Goal: Task Accomplishment & Management: Use online tool/utility

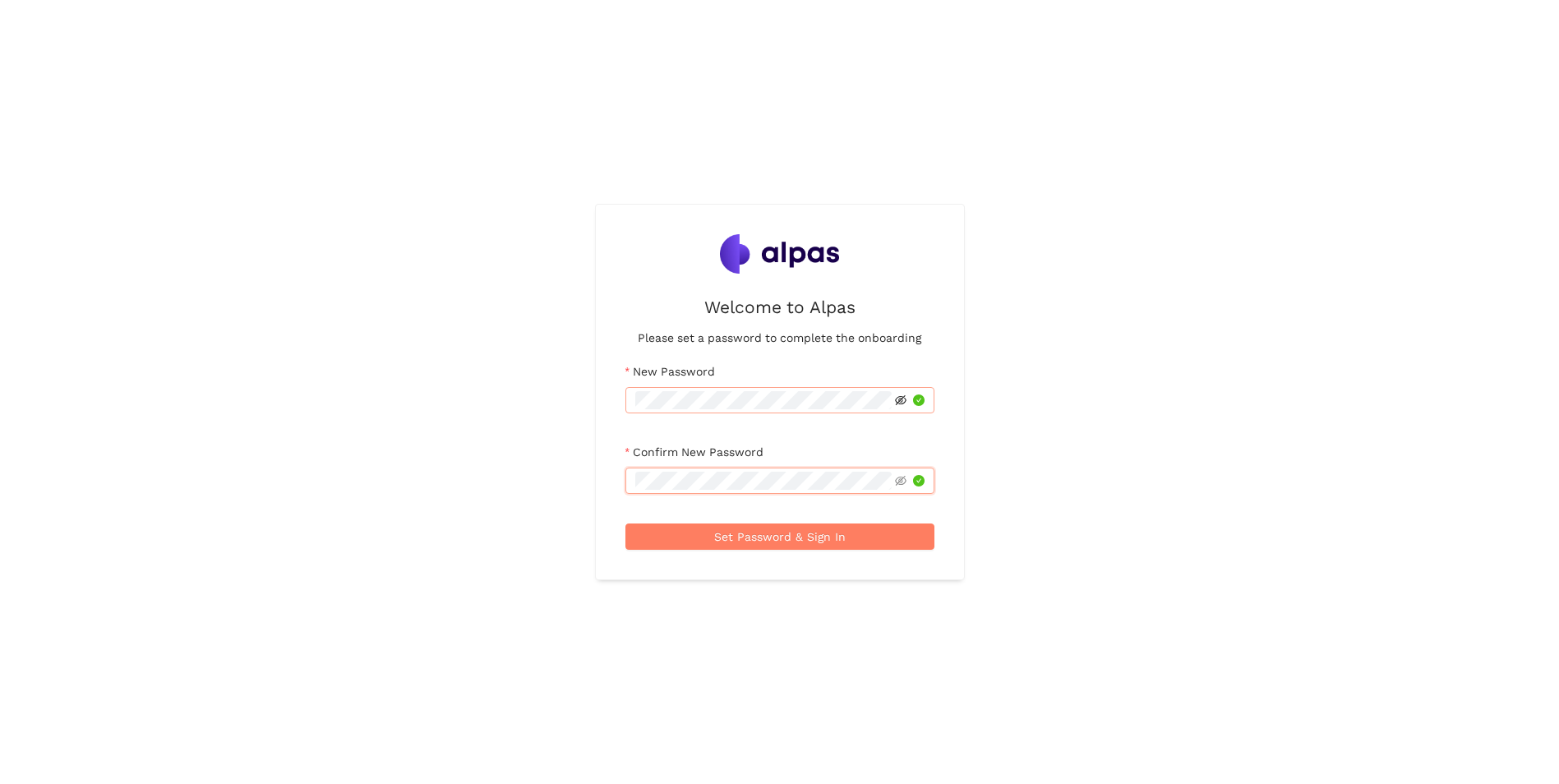
click at [896, 401] on icon "eye-invisible" at bounding box center [901, 401] width 11 height 11
click at [900, 480] on icon "eye-invisible" at bounding box center [901, 480] width 11 height 9
click at [774, 538] on span "Set Password & Sign In" at bounding box center [780, 536] width 132 height 18
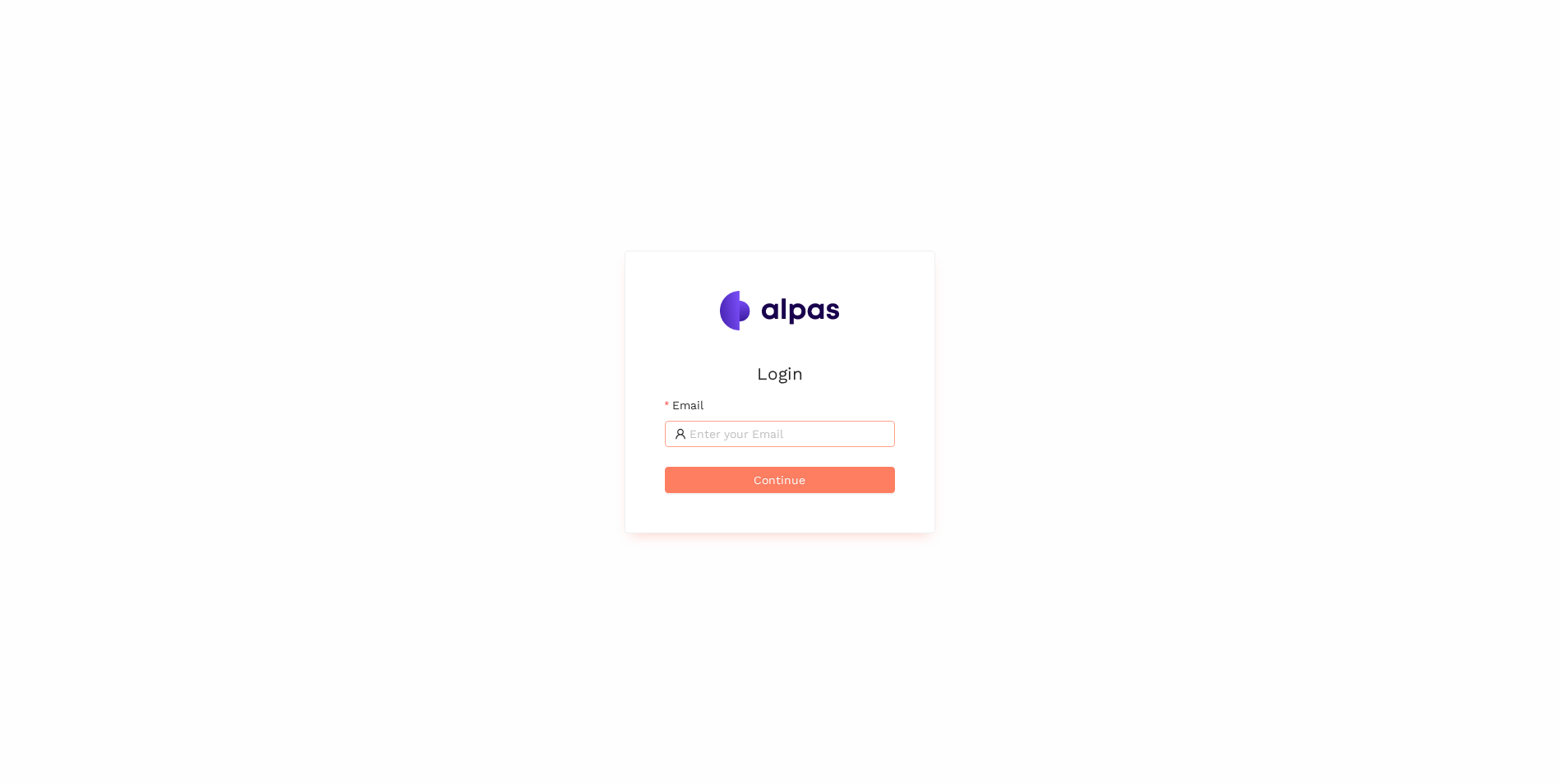
click at [712, 435] on input "Email" at bounding box center [787, 434] width 196 height 18
type input "[EMAIL_ADDRESS][DOMAIN_NAME]"
click at [767, 483] on span "Continue" at bounding box center [780, 479] width 52 height 18
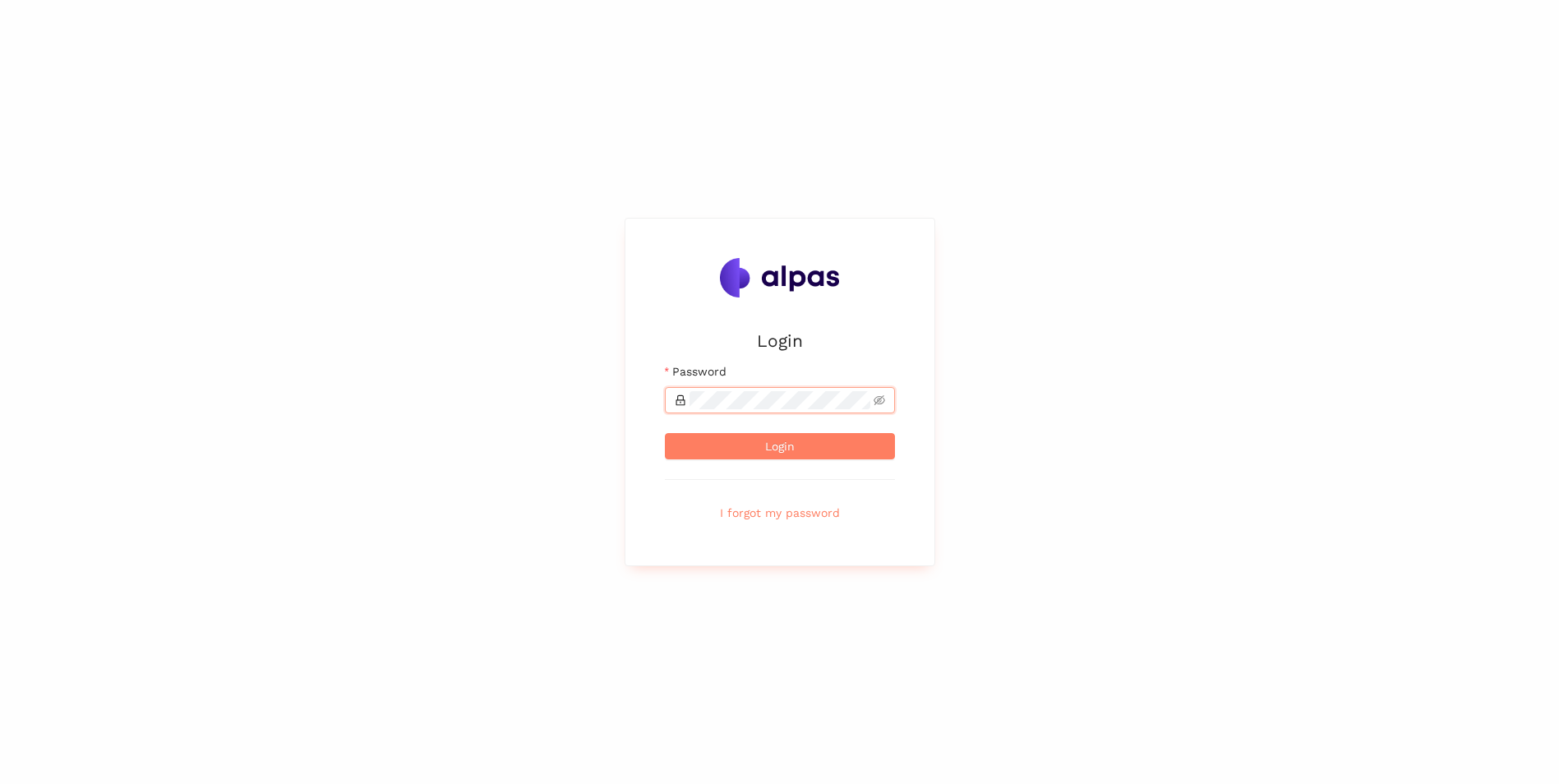
click at [665, 433] on button "Login" at bounding box center [780, 446] width 230 height 27
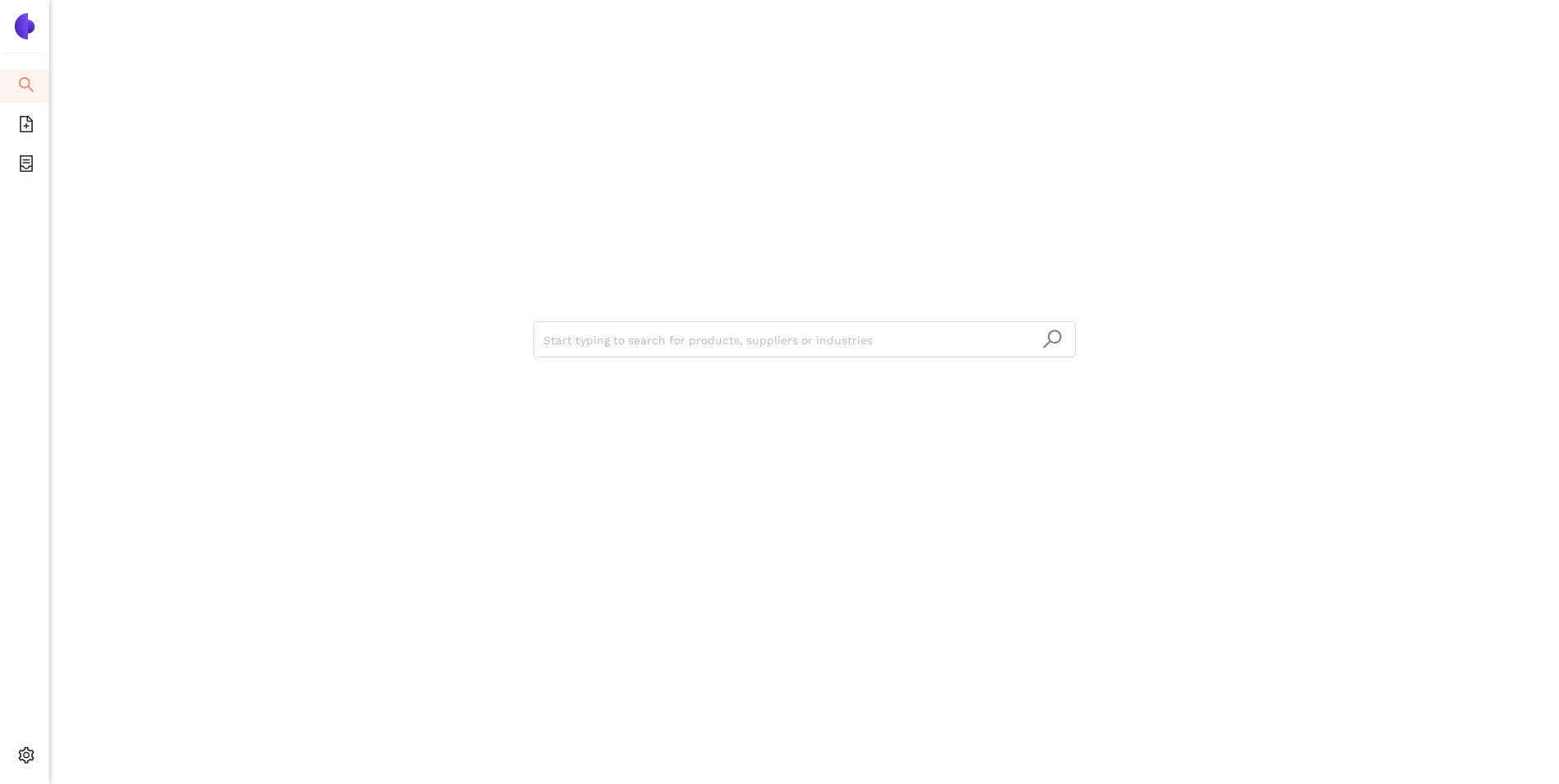
click at [26, 24] on img at bounding box center [25, 27] width 27 height 27
click at [25, 129] on icon "file-add" at bounding box center [26, 123] width 16 height 16
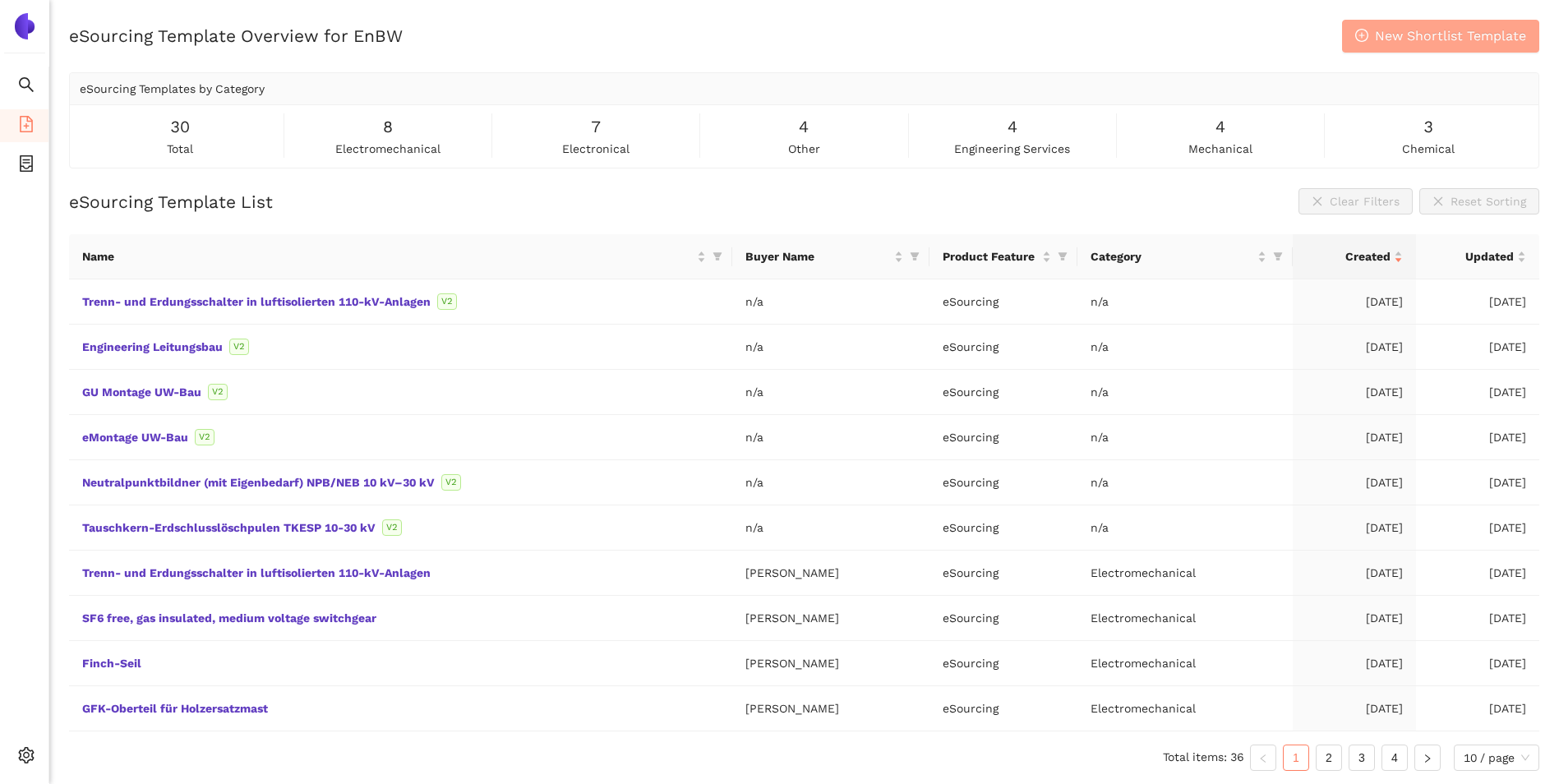
click at [1442, 37] on span "New Shortlist Template" at bounding box center [1450, 36] width 151 height 21
